Goal: Find specific page/section: Find specific page/section

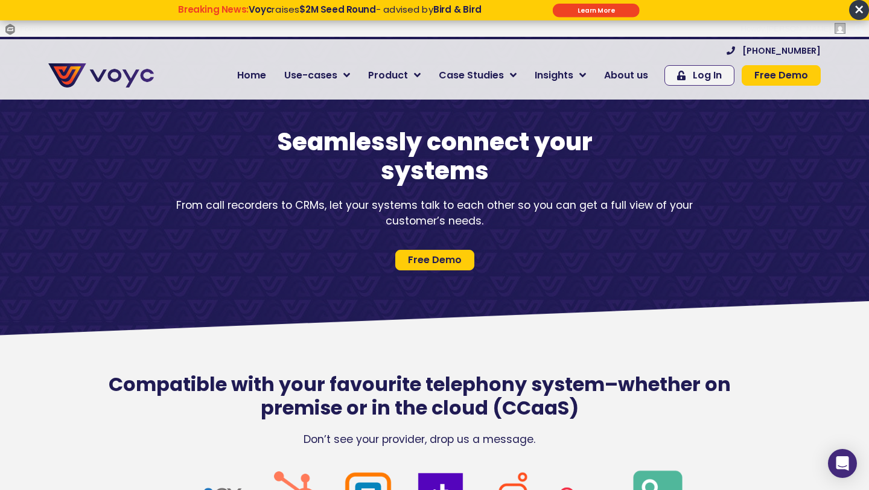
click at [855, 11] on span "×" at bounding box center [859, 10] width 20 height 20
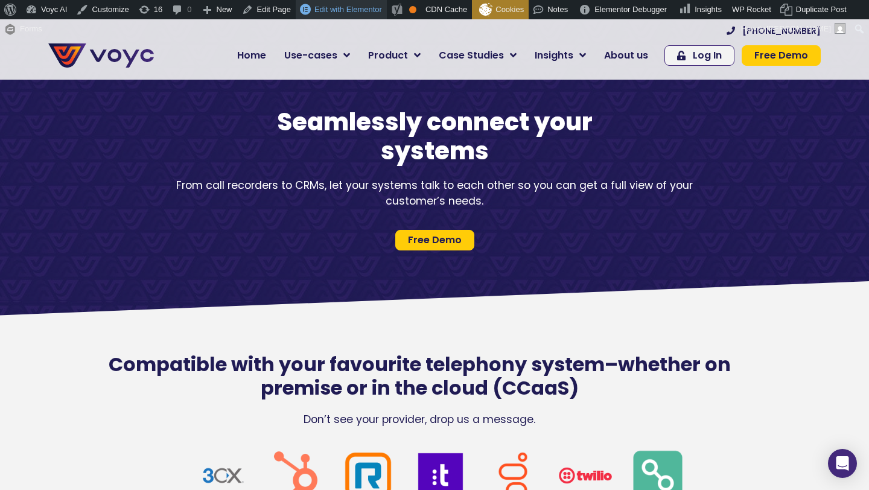
click at [340, 5] on span "Edit with Elementor" at bounding box center [348, 9] width 68 height 9
click at [340, 10] on span "Edit with Elementor" at bounding box center [348, 9] width 68 height 9
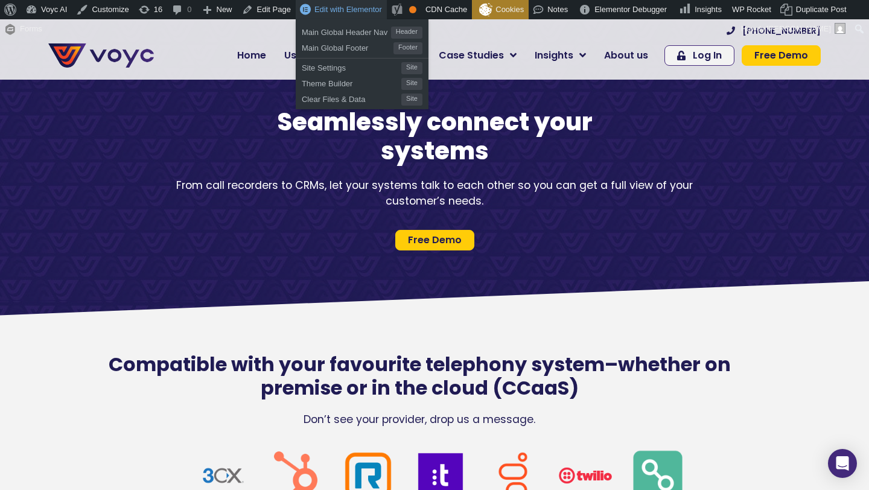
scroll to position [2, 0]
